Goal: Task Accomplishment & Management: Complete application form

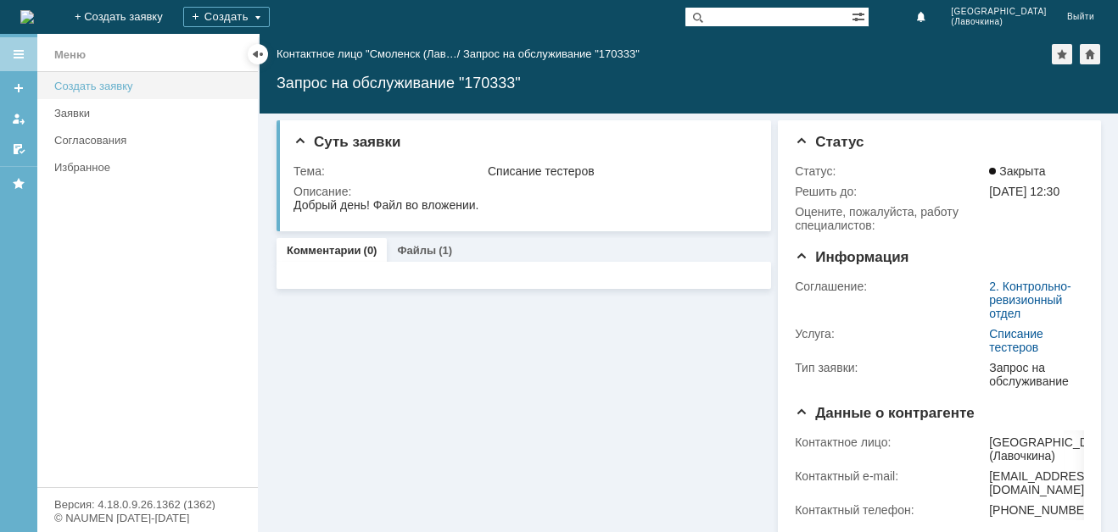
click at [110, 87] on div "Создать заявку" at bounding box center [150, 86] width 193 height 13
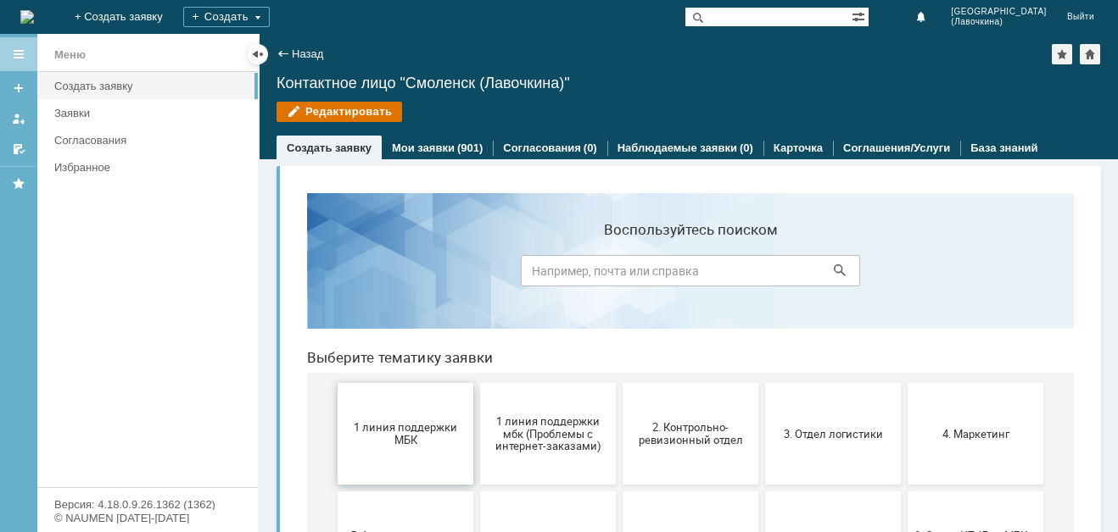
click at [371, 434] on span "1 линия поддержки МБК" at bounding box center [405, 433] width 125 height 25
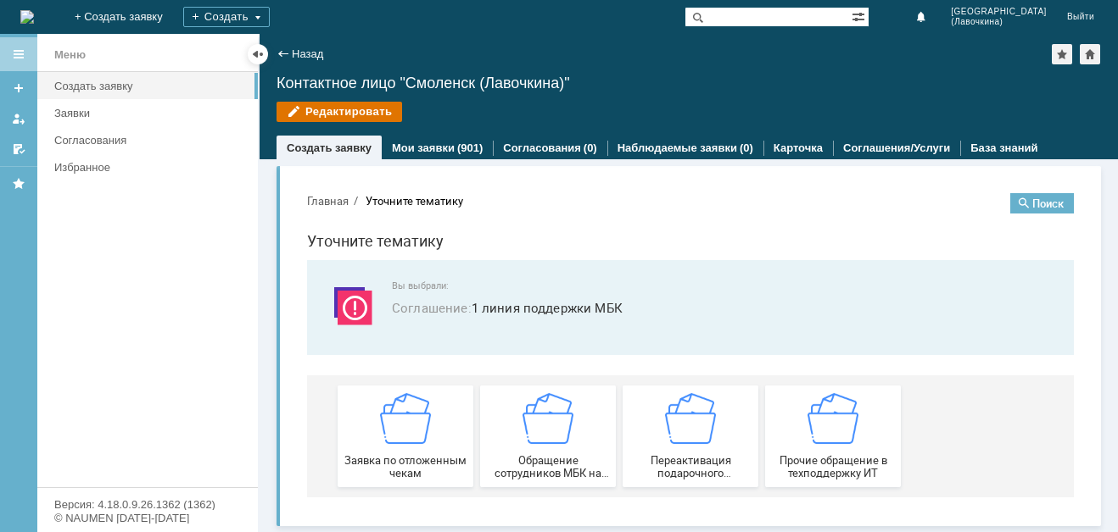
click at [371, 434] on div "Заявка по отложенным чекам" at bounding box center [405, 436] width 125 height 86
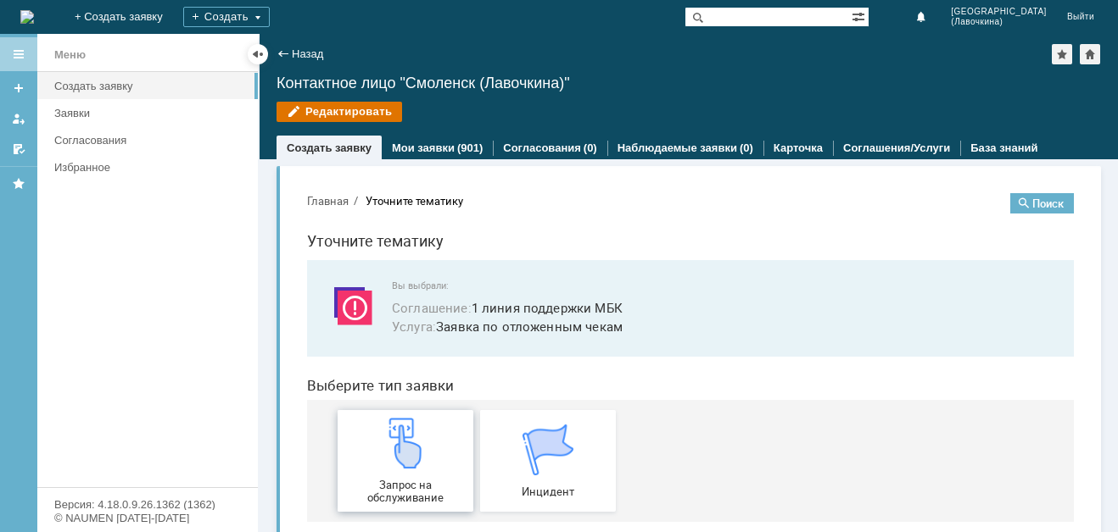
click at [371, 472] on div "Запрос на обслуживание" at bounding box center [405, 461] width 125 height 86
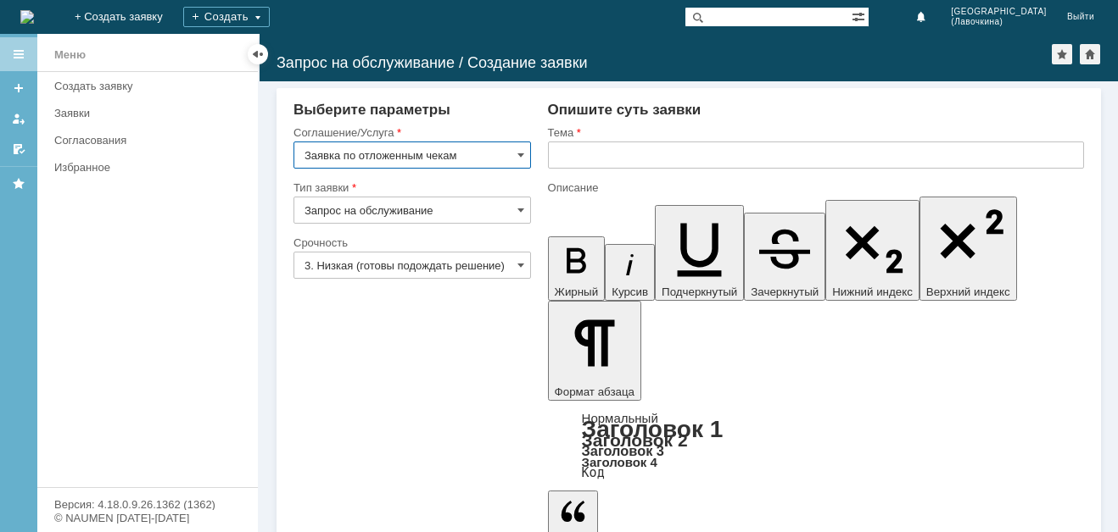
click at [466, 264] on input "3. Низкая (готовы подождать решение)" at bounding box center [411, 265] width 237 height 27
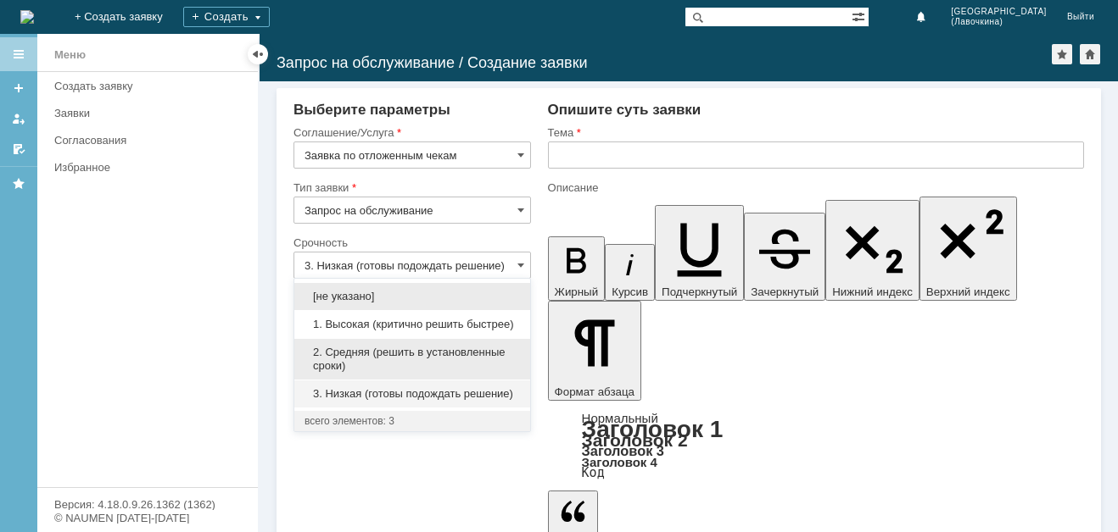
click at [408, 345] on div "2. Средняя (решить в установленные сроки)" at bounding box center [412, 359] width 236 height 41
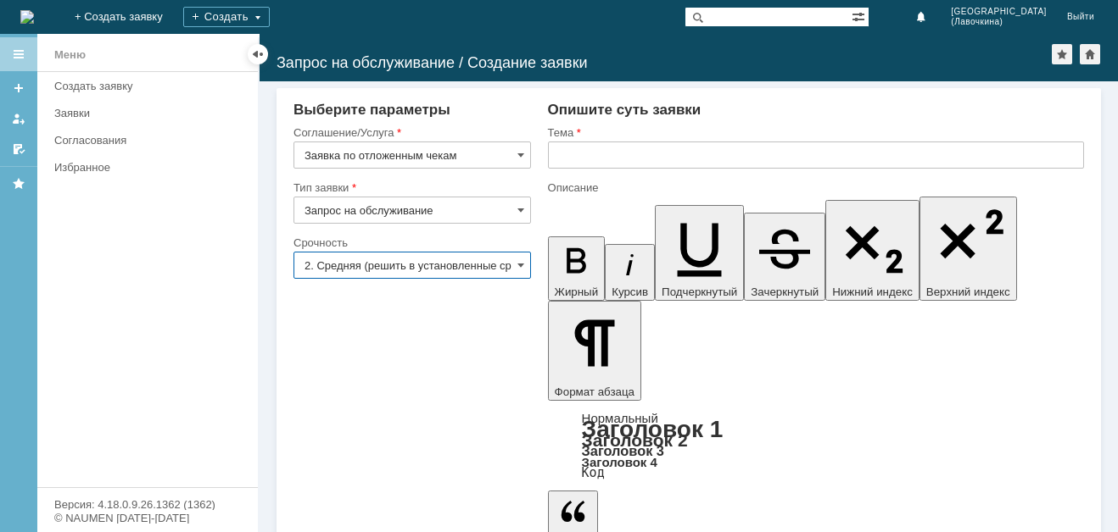
type input "2. Средняя (решить в установленные сроки)"
click at [580, 155] on input "text" at bounding box center [816, 155] width 536 height 27
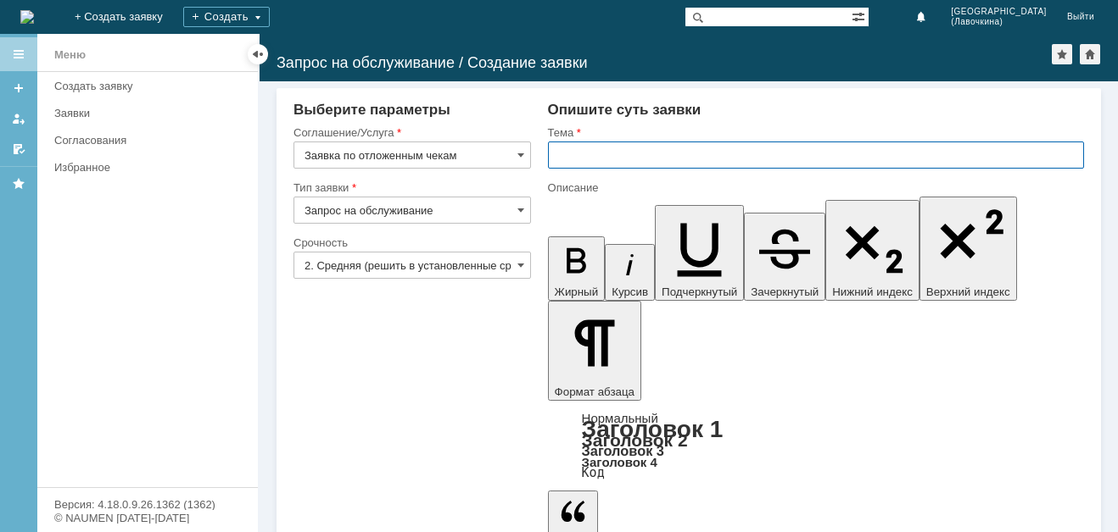
paste input "Заявка по отложенным чекам"
type input "Заявка по отложенным чекам"
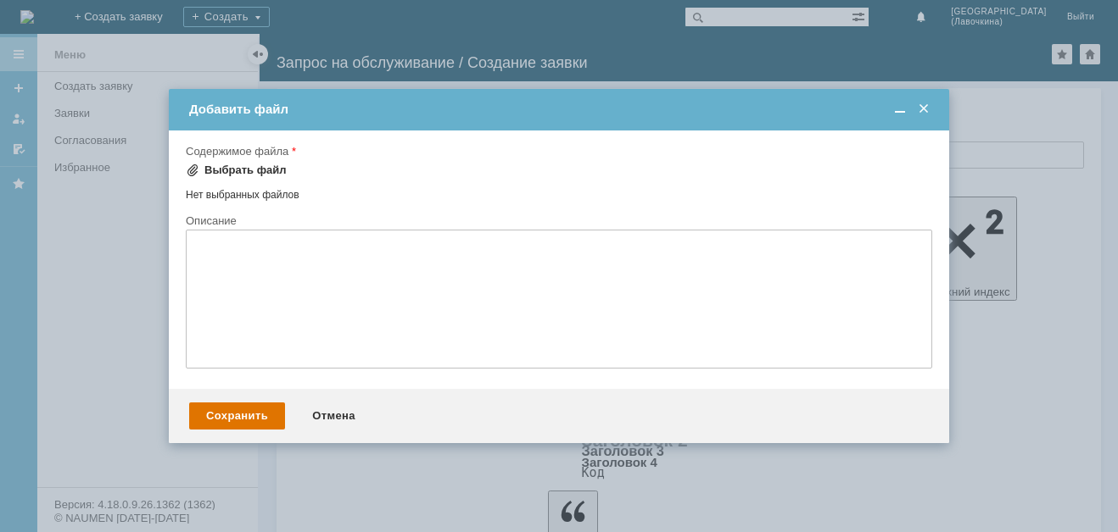
click at [263, 173] on div "Выбрать файл" at bounding box center [245, 171] width 82 height 14
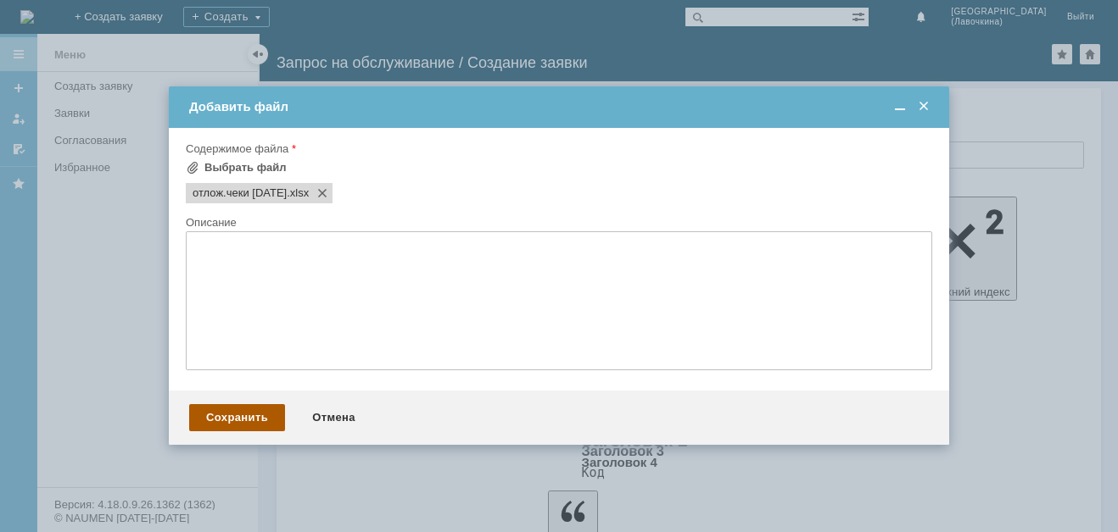
click at [231, 415] on div "Сохранить" at bounding box center [237, 417] width 96 height 27
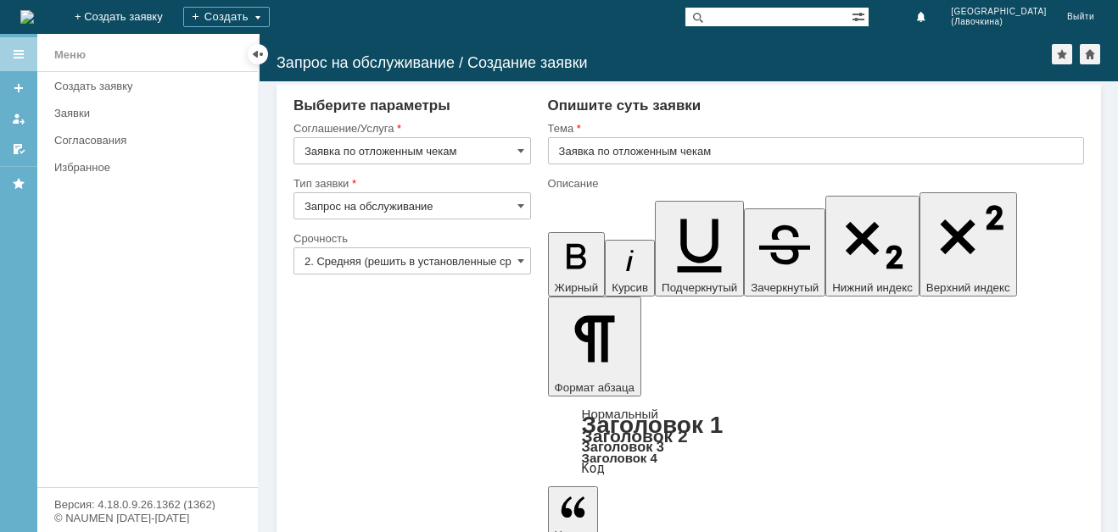
scroll to position [6, 0]
